Goal: Communication & Community: Answer question/provide support

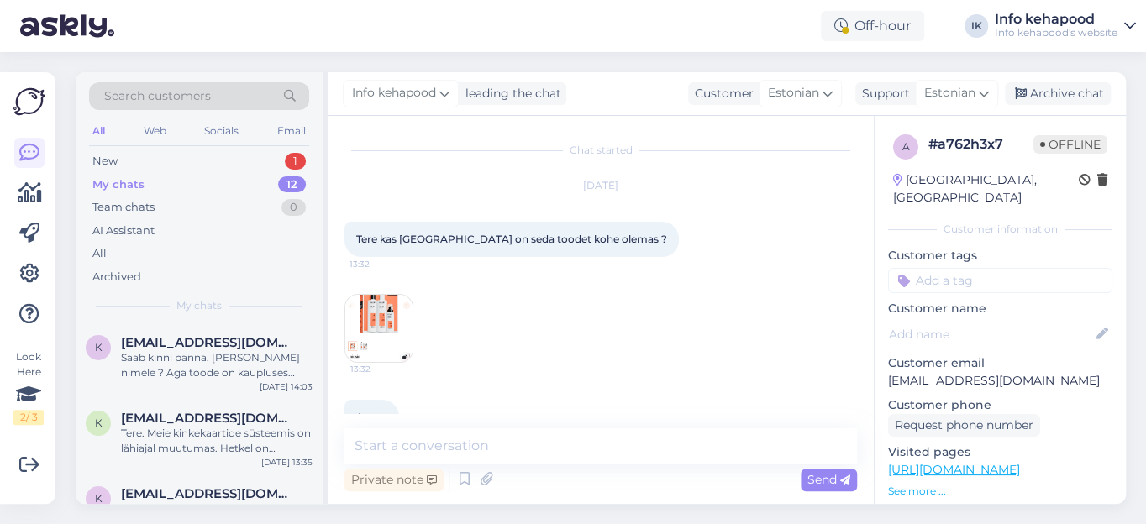
scroll to position [373, 0]
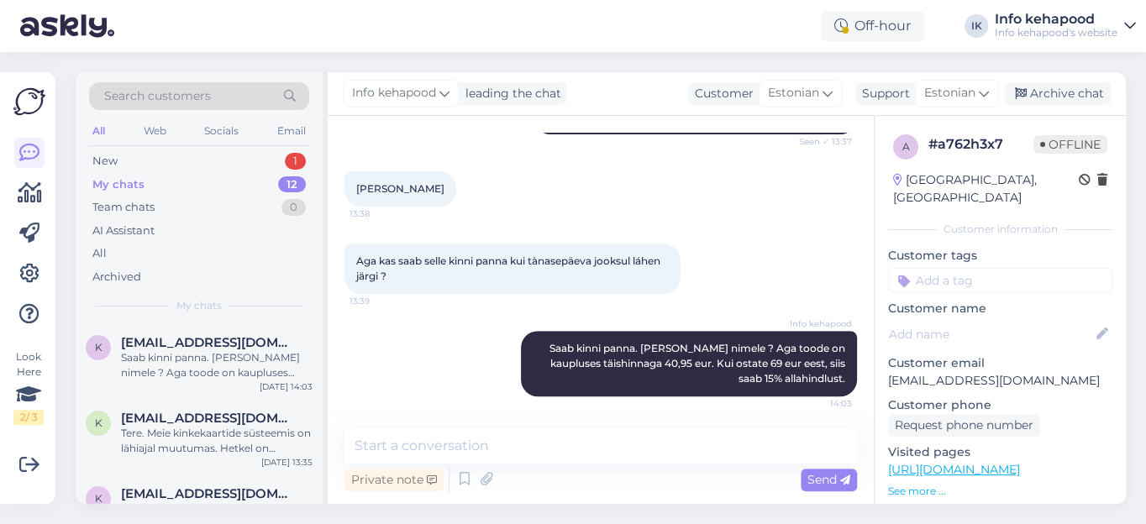
drag, startPoint x: 407, startPoint y: 377, endPoint x: 436, endPoint y: 374, distance: 29.5
click at [408, 377] on div "Info kehapood Saab kinni panna. [PERSON_NAME] nimele ? Aga toode on kaupluses t…" at bounding box center [601, 364] width 513 height 103
click at [563, 353] on div "Info kehapood Saab kinni panna. [PERSON_NAME] nimele ? Aga toode on kaupluses t…" at bounding box center [689, 364] width 336 height 66
click at [232, 367] on div "Saab kinni panna. [PERSON_NAME] nimele ? Aga toode on kaupluses täishinnaga 40,…" at bounding box center [217, 365] width 192 height 30
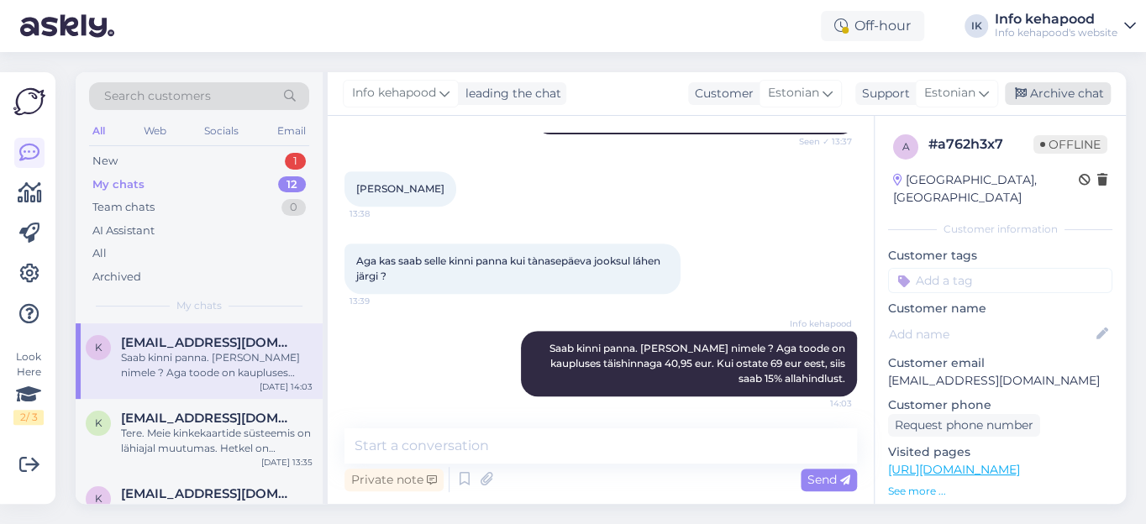
click at [1067, 94] on div "Archive chat" at bounding box center [1058, 93] width 106 height 23
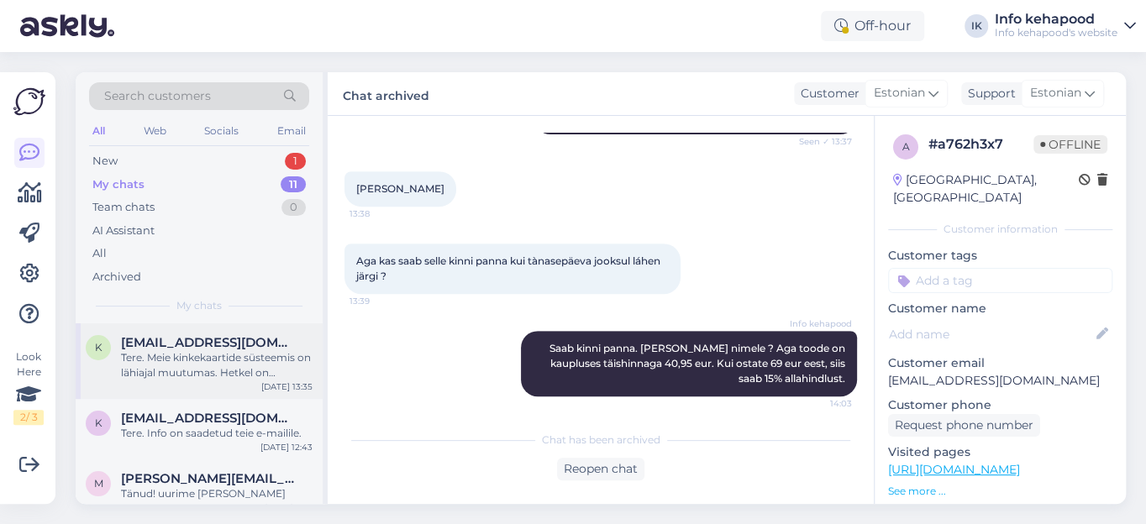
click at [253, 361] on div "Tere. Meie kinkekaartide süsteemis on lähiajal muutumas. Hetkel on tõepoolest n…" at bounding box center [217, 365] width 192 height 30
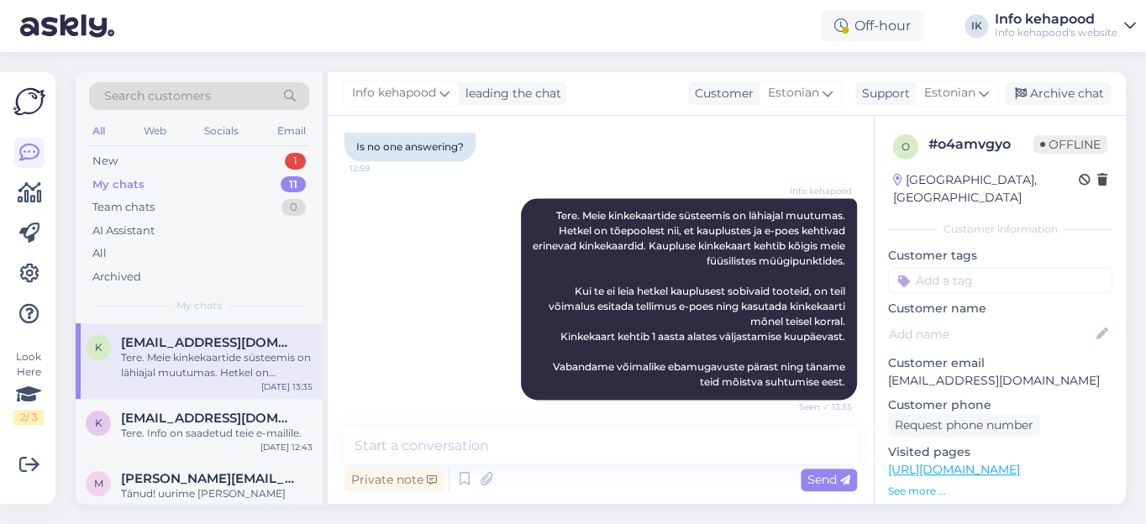
scroll to position [965, 0]
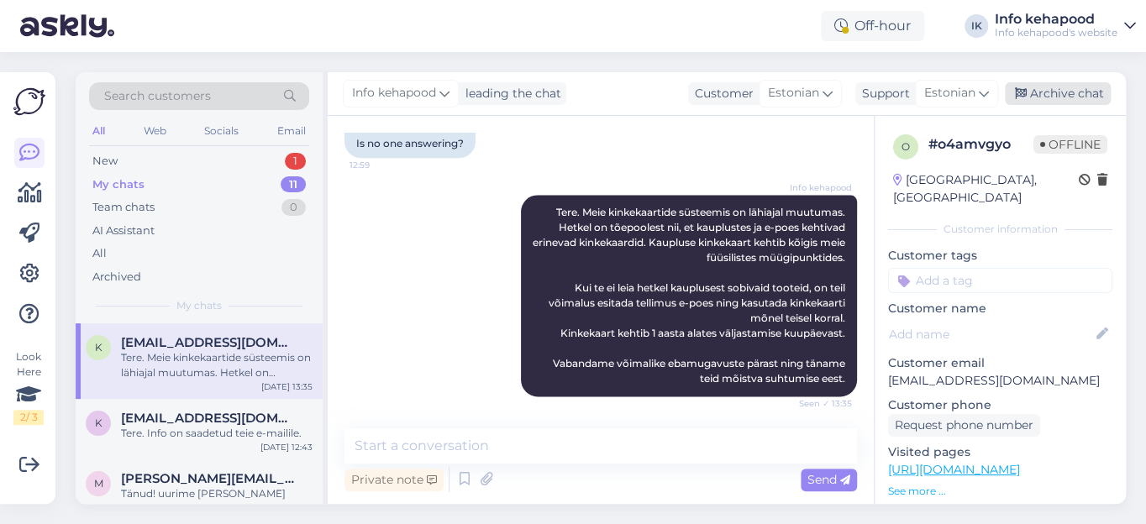
click at [1069, 95] on div "Archive chat" at bounding box center [1058, 93] width 106 height 23
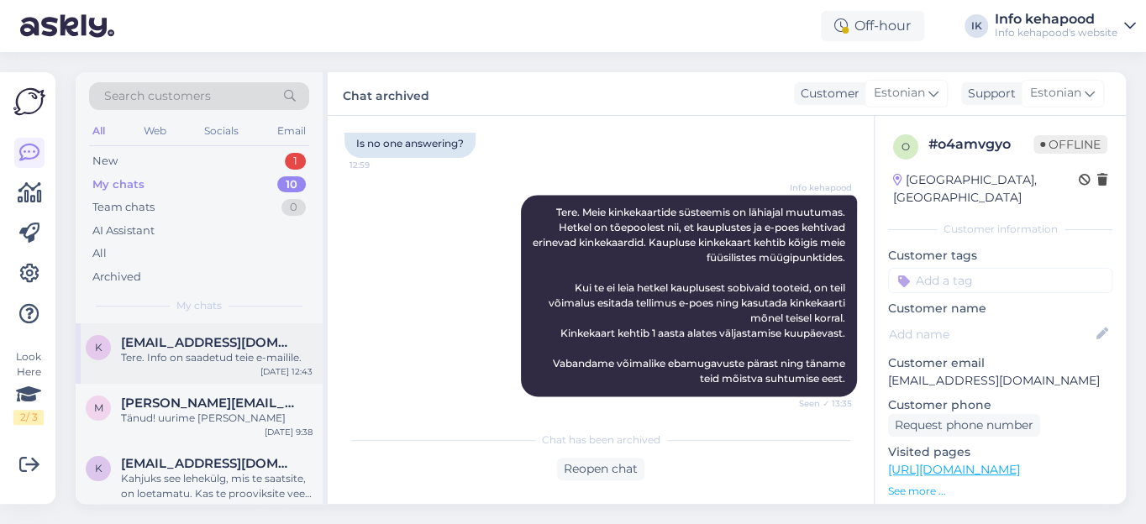
click at [257, 348] on span "[EMAIL_ADDRESS][DOMAIN_NAME]" at bounding box center [208, 342] width 175 height 15
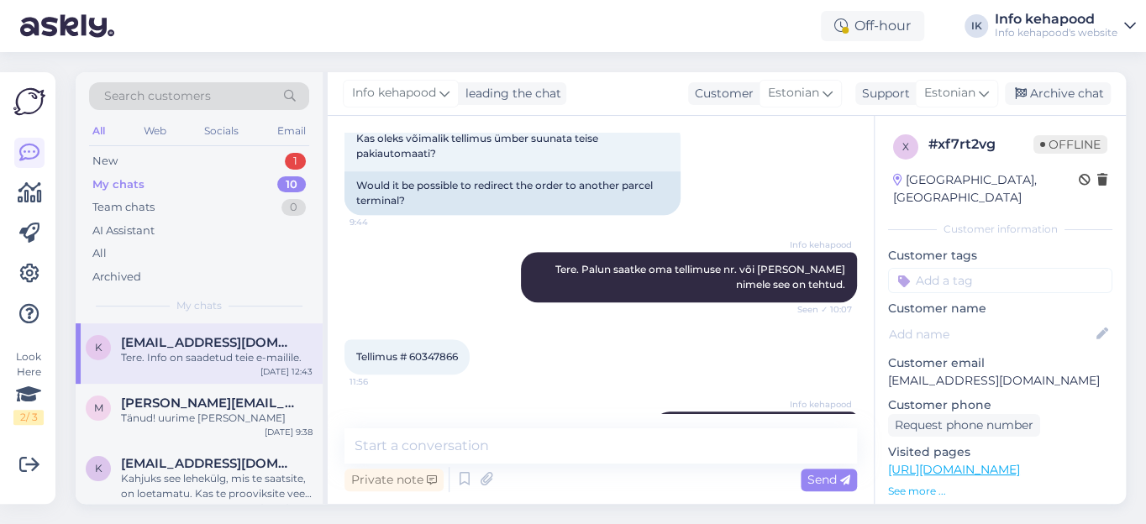
scroll to position [489, 0]
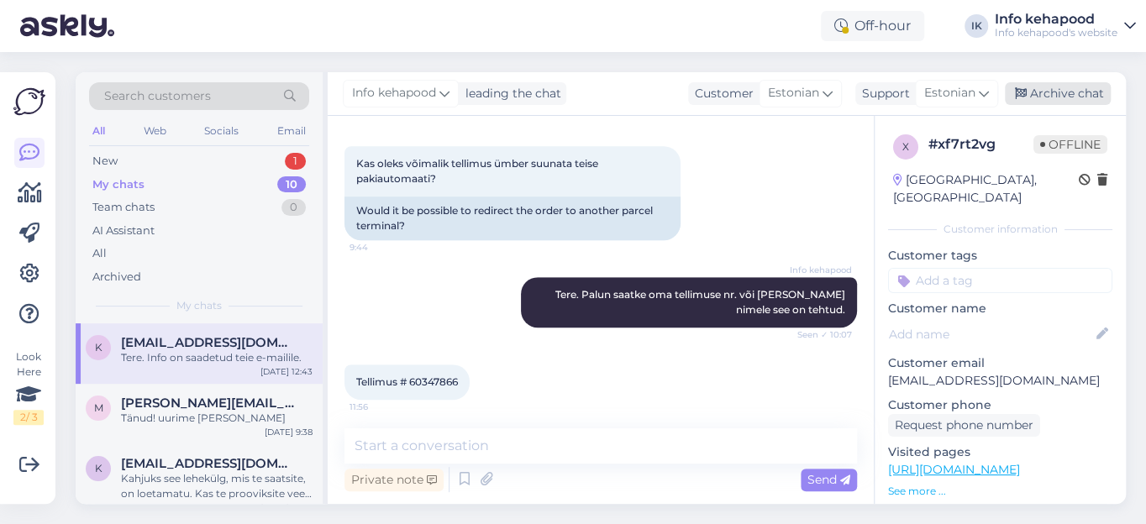
click at [1069, 90] on div "Archive chat" at bounding box center [1058, 93] width 106 height 23
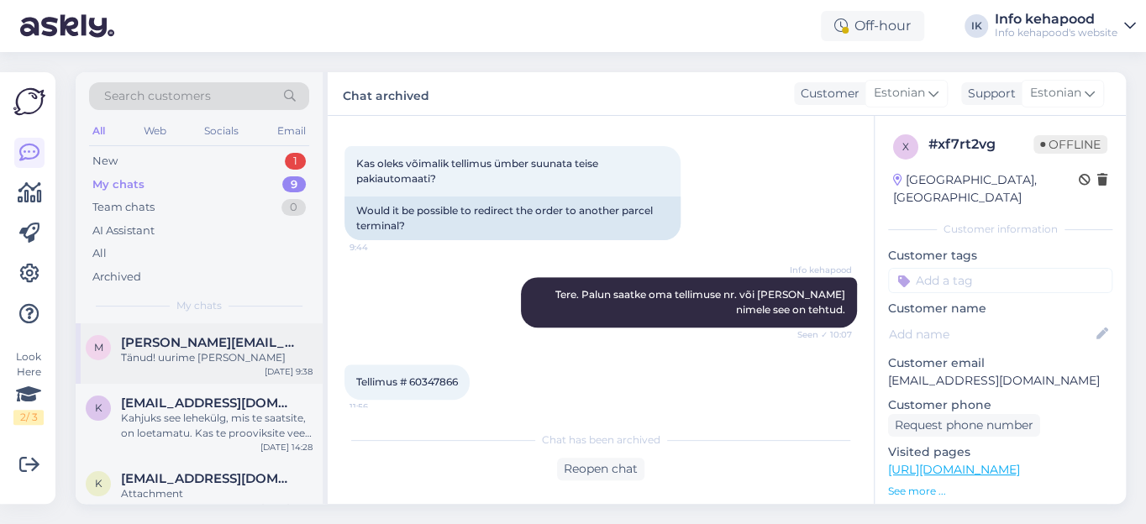
click at [219, 359] on div "Tänud! uurime [PERSON_NAME]" at bounding box center [217, 357] width 192 height 15
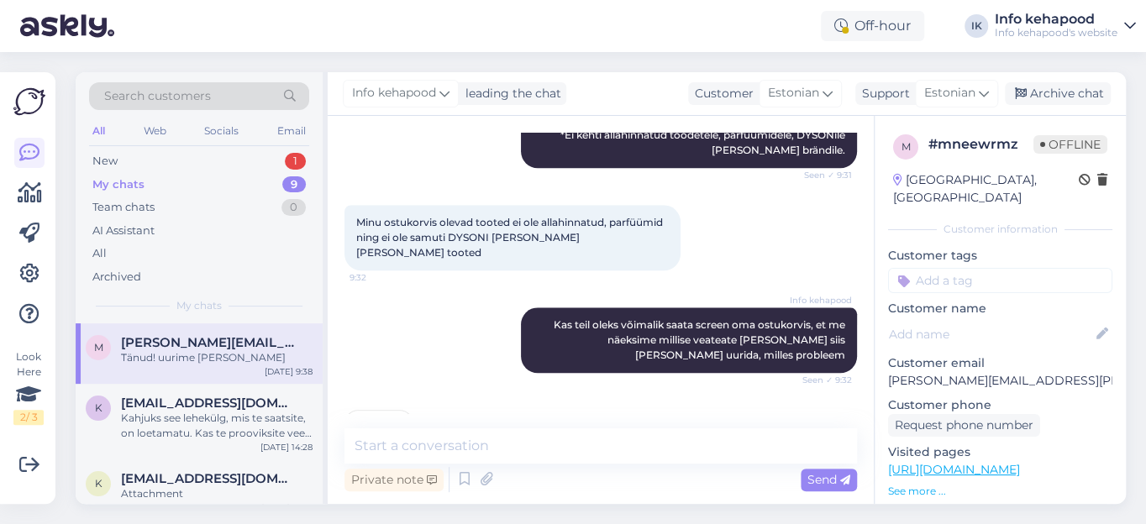
scroll to position [1036, 0]
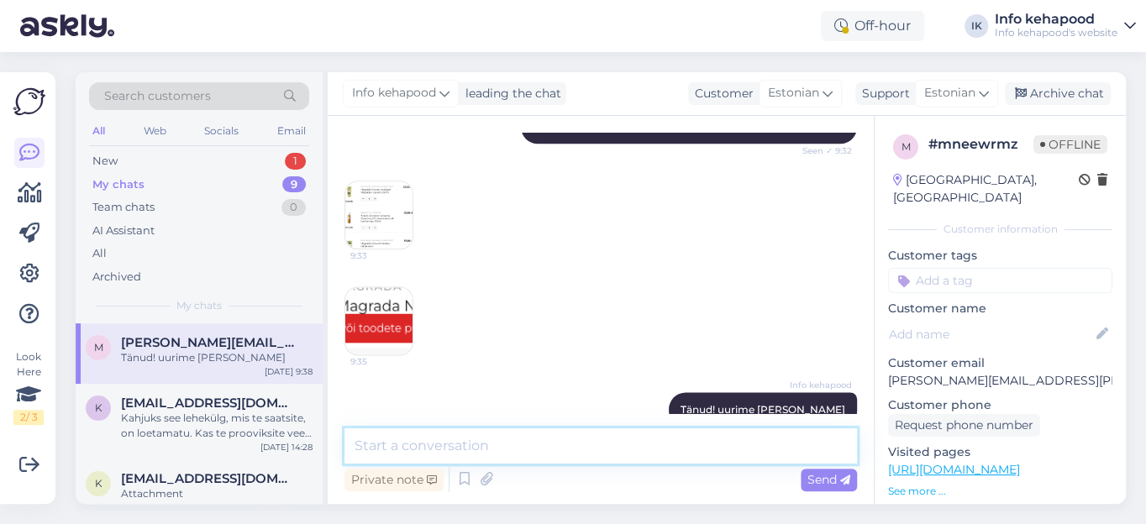
click at [426, 444] on textarea at bounding box center [601, 446] width 513 height 35
paste textarea "Tooted peaksid praegu -15% olema"
click at [356, 443] on textarea "Tooted peaksid praegu -15% olema" at bounding box center [601, 446] width 513 height 35
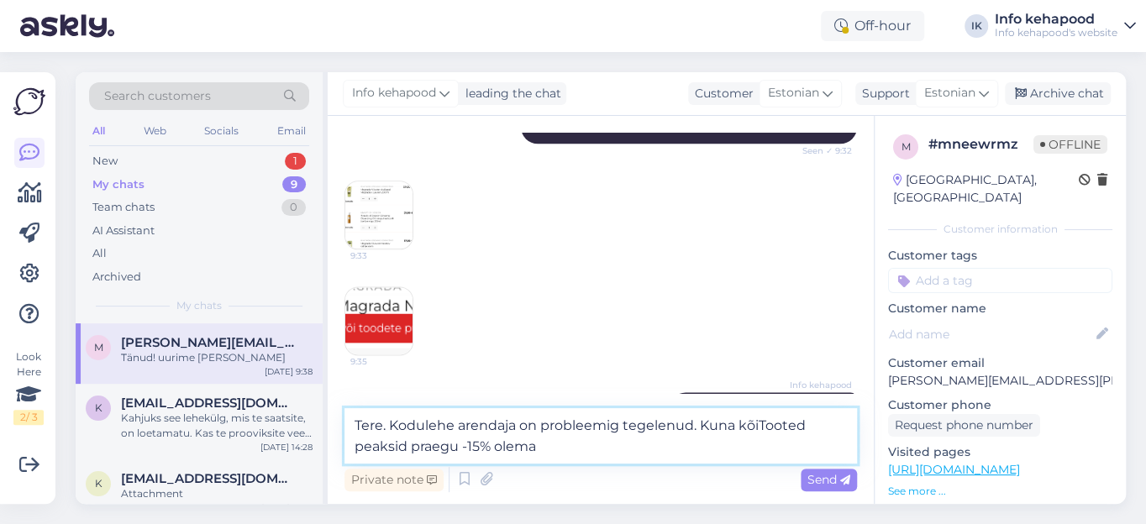
click at [517, 427] on textarea "Tere. Kodulehe arendaja on probleemig tegelenud. Kuna kõiTooted peaksid praegu …" at bounding box center [601, 435] width 513 height 55
click at [724, 426] on textarea "Tere. Kodulehe arendaja tegeleb probleemiga.Kuna kõiTooted peaksid praegu -15% …" at bounding box center [601, 435] width 513 height 55
click at [780, 425] on textarea "Tere. Kodulehe arendaja tegeleb probleemiga.Kuna kõik tooted peaksid praegu -15…" at bounding box center [601, 435] width 513 height 55
drag, startPoint x: 391, startPoint y: 424, endPoint x: 664, endPoint y: 429, distance: 273.2
click at [664, 429] on textarea "Tere. Kodulehe arendaja tegeleb probleemiga.Kuna kõik tooted on meil praegu aut…" at bounding box center [601, 435] width 513 height 55
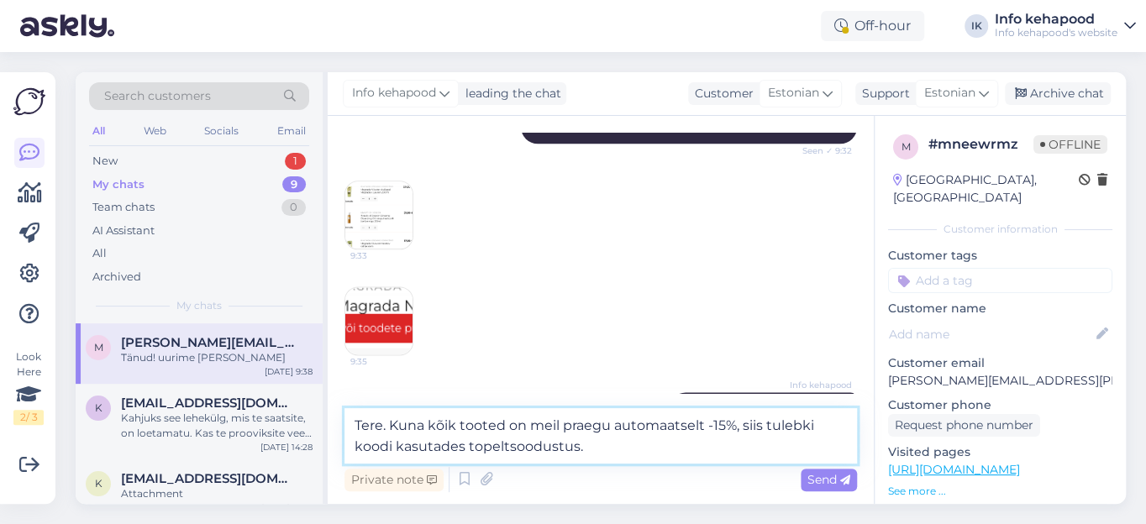
click at [608, 447] on textarea "Tere. Kuna kõik tooted on meil praegu automaatselt -15%, siis tulebki koodi kas…" at bounding box center [601, 435] width 513 height 55
paste textarea "Kodulehe arendaja tegeleb probleemiga."
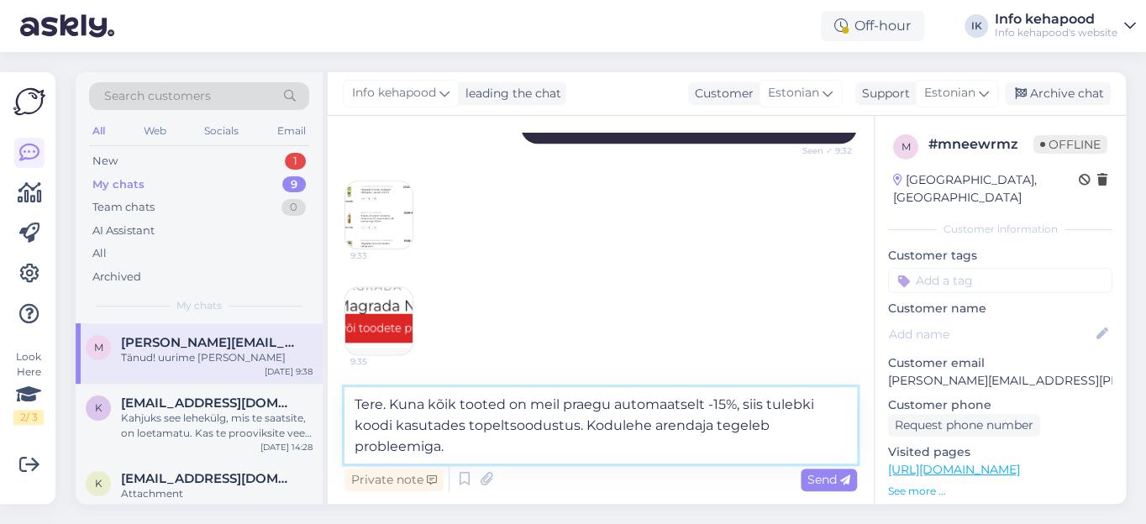
click at [784, 429] on textarea "Tere. Kuna kõik tooted on meil praegu automaatselt -15%, siis tulebki koodi kas…" at bounding box center [601, 425] width 513 height 76
click at [479, 440] on textarea "Tere. Kuna kõik tooted on meil praegu automaatselt -15%, siis tulebki koodi kas…" at bounding box center [601, 425] width 513 height 76
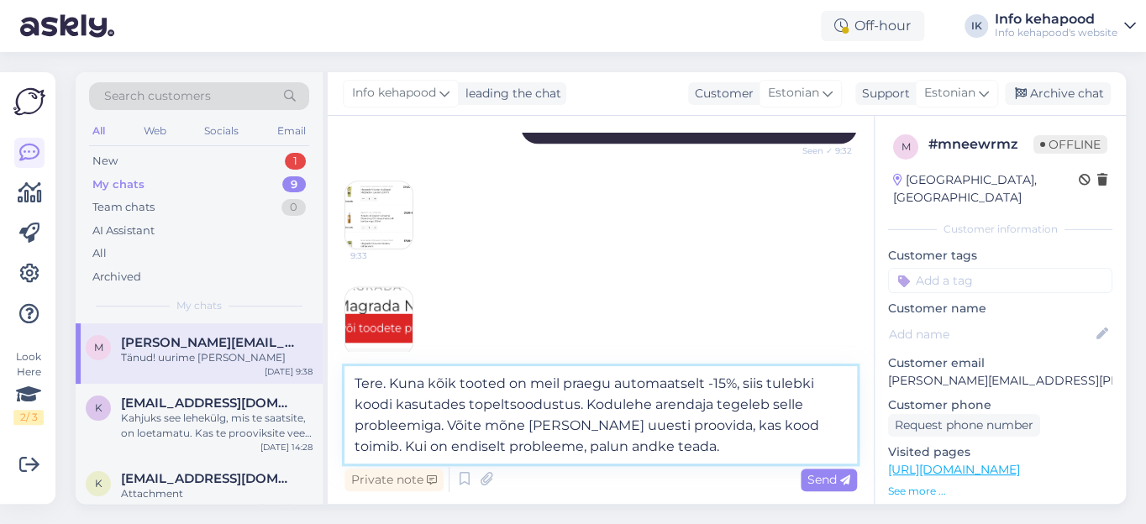
click at [583, 403] on textarea "Tere. Kuna kõik tooted on meil praegu automaatselt -15%, siis tulebki koodi kas…" at bounding box center [601, 415] width 513 height 98
click at [609, 408] on textarea "Tere. Kuna kõik tooted on meil praegu automaatselt -15%, siis tulebki koodi kas…" at bounding box center [601, 415] width 513 height 98
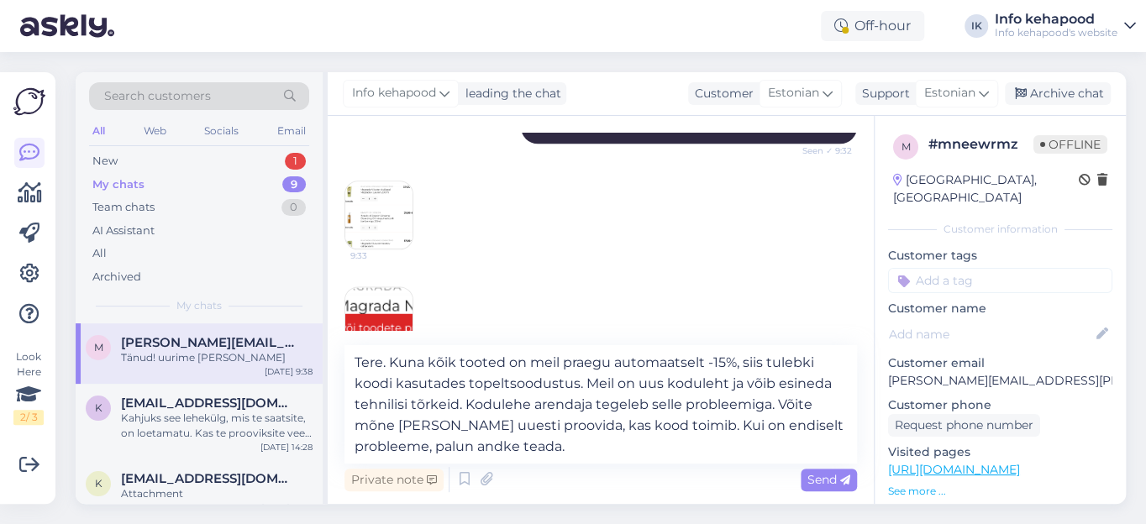
click at [387, 297] on img at bounding box center [378, 320] width 67 height 67
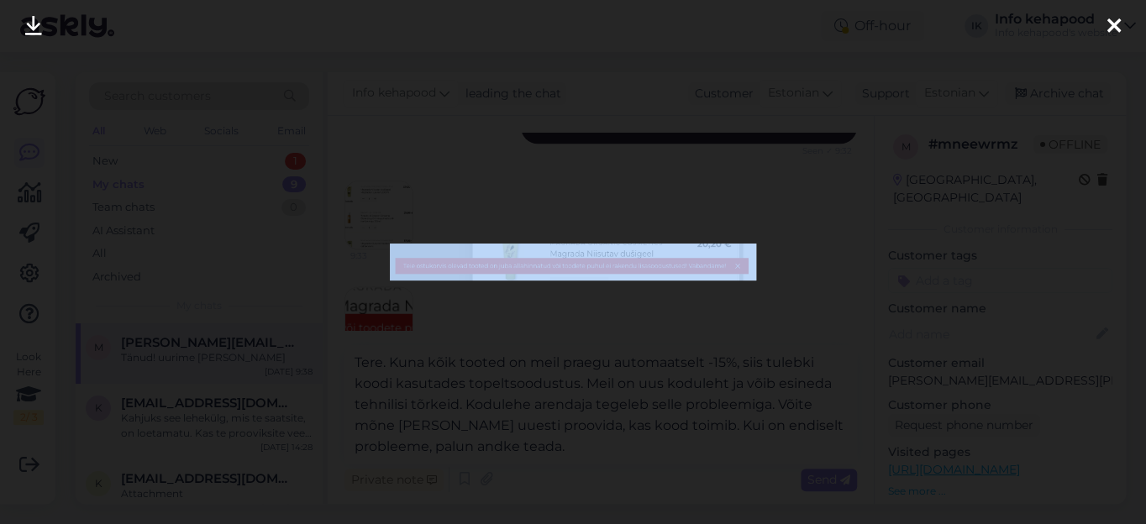
click at [387, 297] on div at bounding box center [573, 262] width 1146 height 524
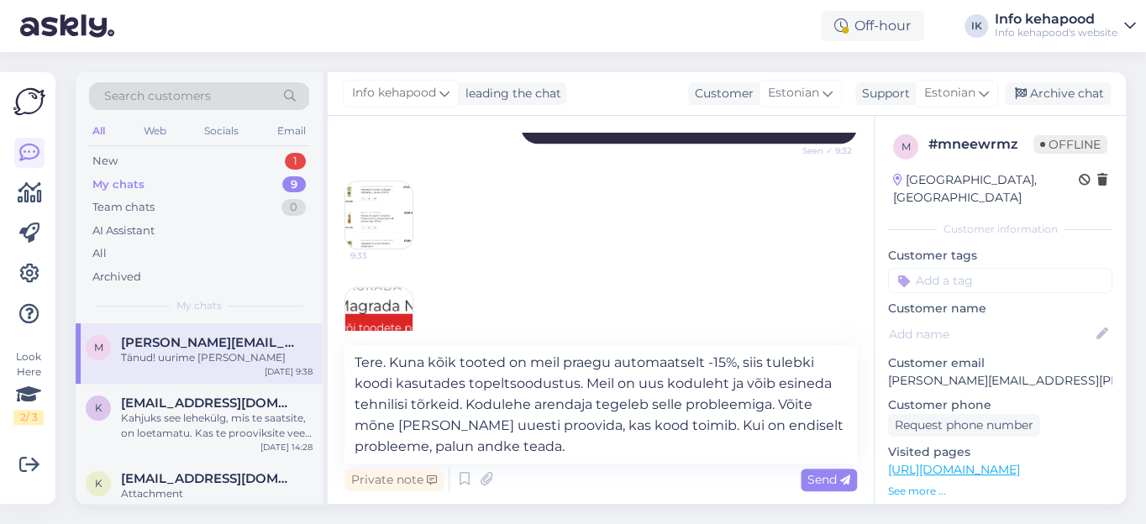
click at [387, 297] on img at bounding box center [378, 320] width 67 height 67
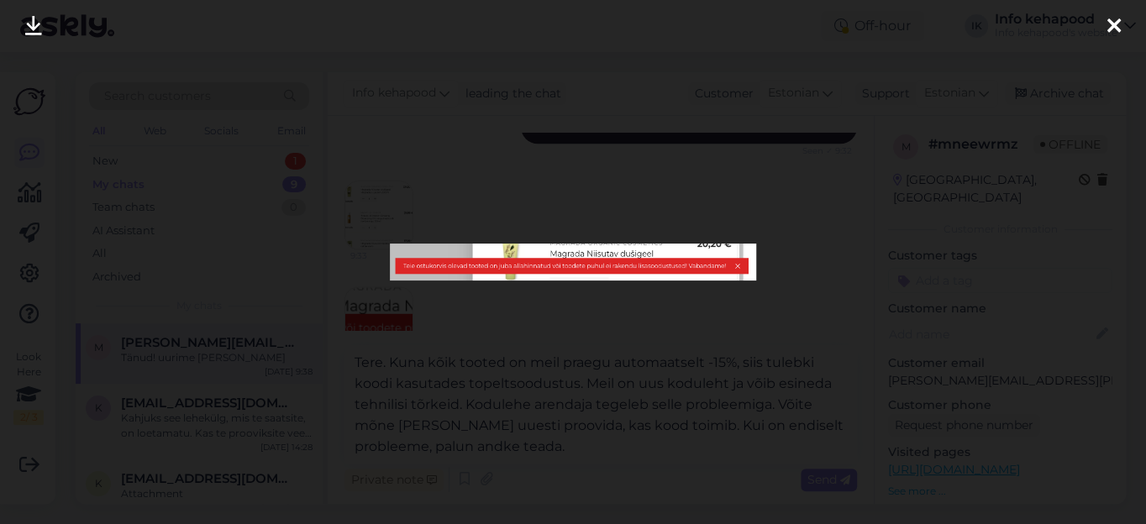
click at [387, 297] on div at bounding box center [573, 262] width 1146 height 524
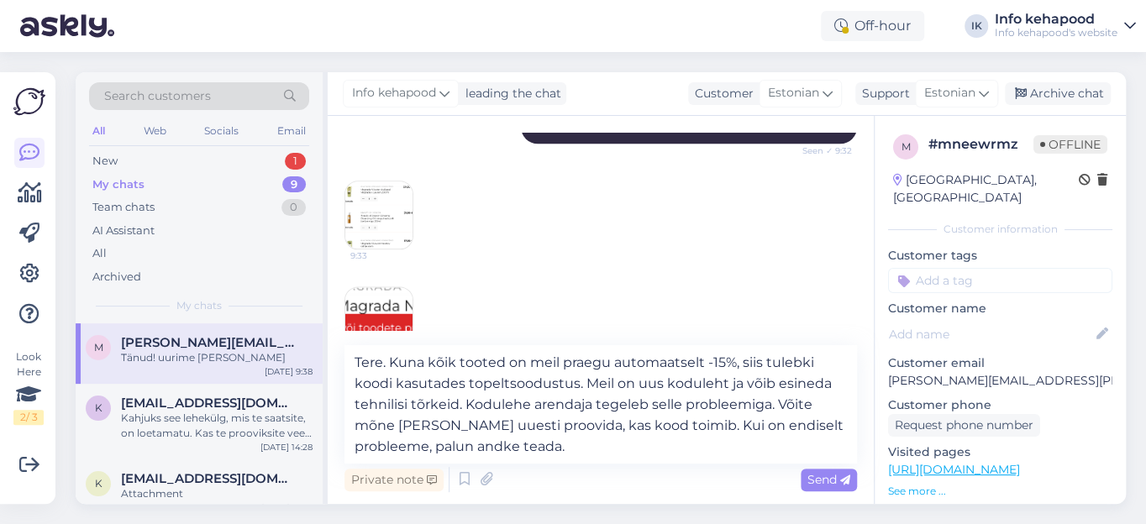
click at [387, 297] on img at bounding box center [378, 320] width 67 height 67
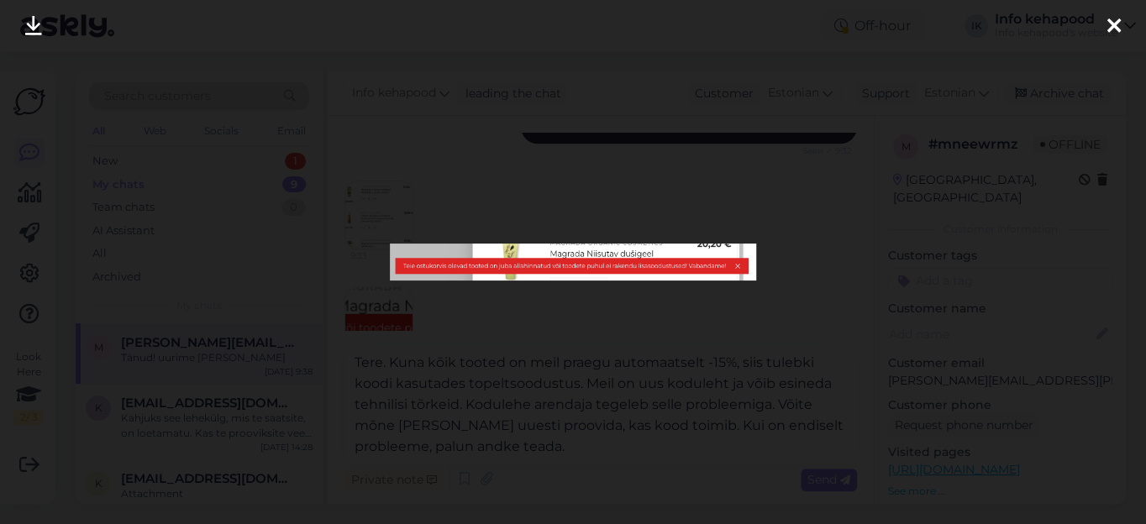
click at [1116, 27] on icon at bounding box center [1114, 27] width 13 height 22
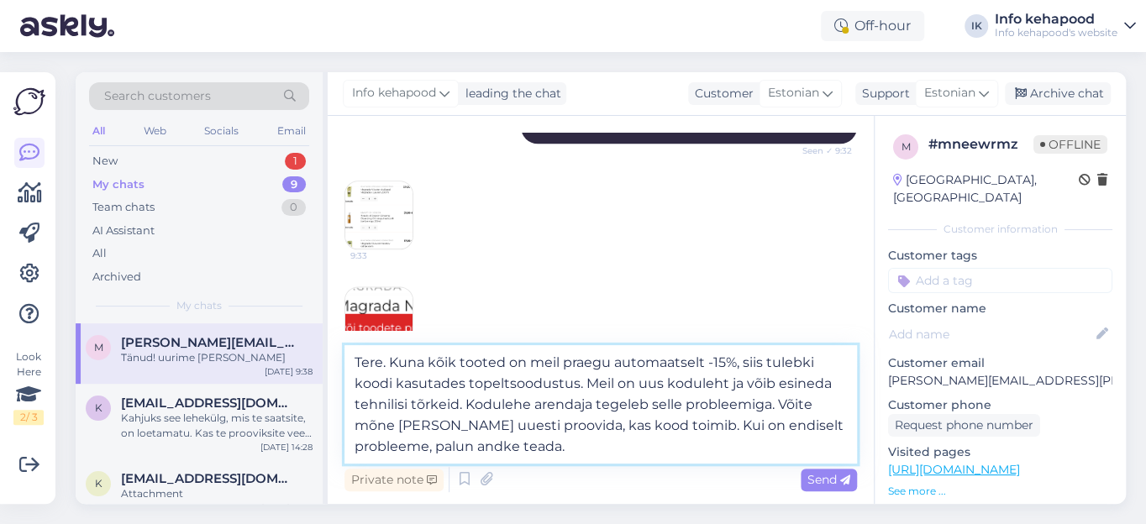
click at [506, 383] on textarea "Tere. Kuna kõik tooted on meil praegu automaatselt -15%, siis tulebki koodi kas…" at bounding box center [601, 404] width 513 height 119
click at [646, 403] on textarea "Tere. Kuna kõik tooted on meil praegu automaatselt -15%, siis tulebki koodi kas…" at bounding box center [601, 404] width 513 height 119
type textarea "Tere. Kuna kõik tooted on meil praegu automaatselt -15%, siis tulebki koodi kas…"
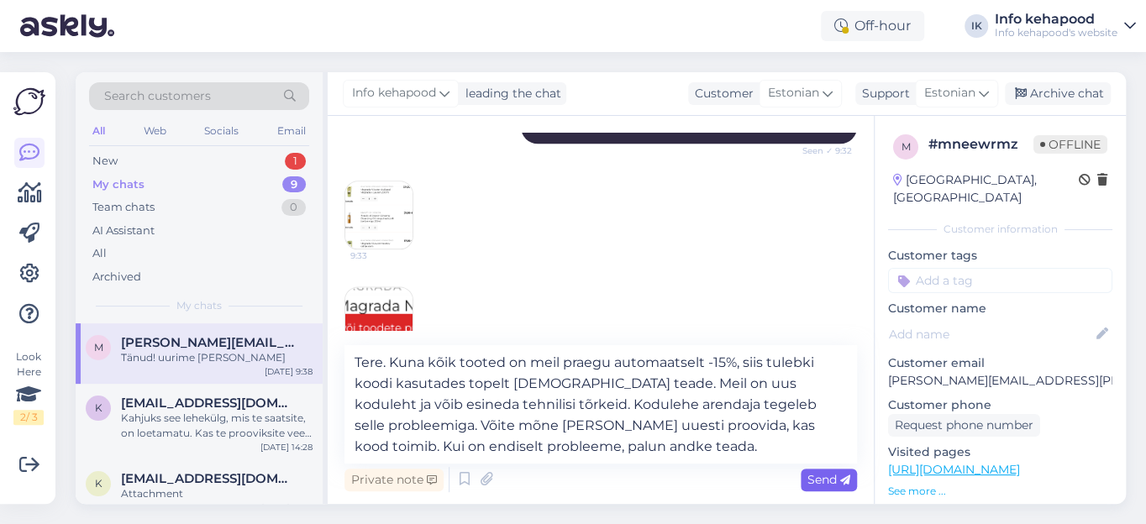
click at [816, 480] on span "Send" at bounding box center [829, 479] width 43 height 15
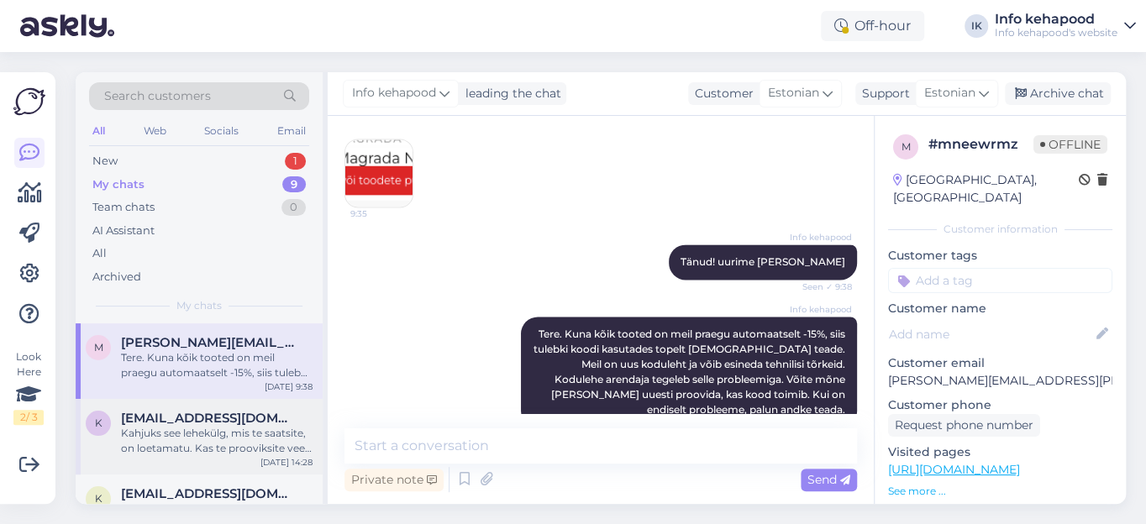
scroll to position [76, 0]
